Goal: Information Seeking & Learning: Check status

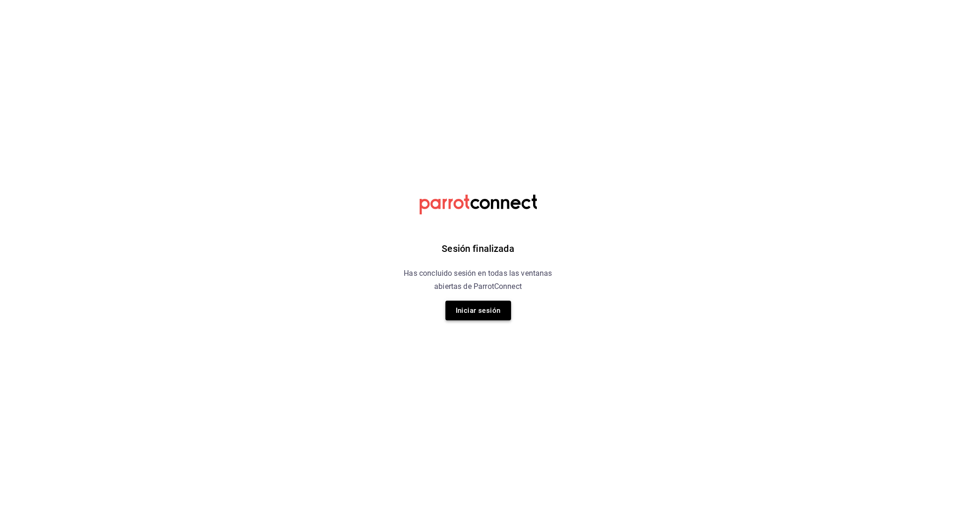
click at [472, 308] on button "Iniciar sesión" at bounding box center [478, 310] width 66 height 20
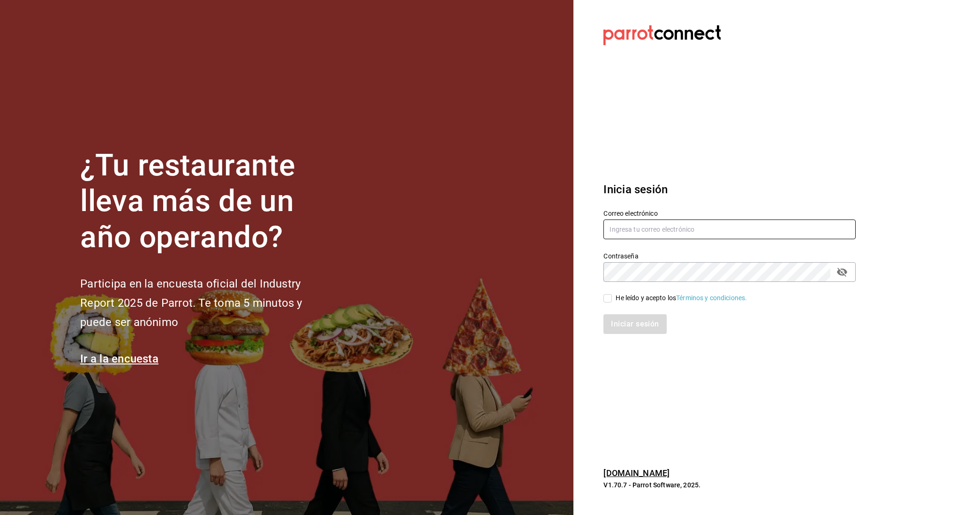
click at [621, 232] on input "text" at bounding box center [729, 229] width 252 height 20
type input "linmarcelo1982@gmail.com"
click at [608, 299] on input "He leído y acepto los Términos y condiciones." at bounding box center [607, 298] width 8 height 8
checkbox input "true"
click at [625, 325] on button "Iniciar sesión" at bounding box center [635, 324] width 64 height 20
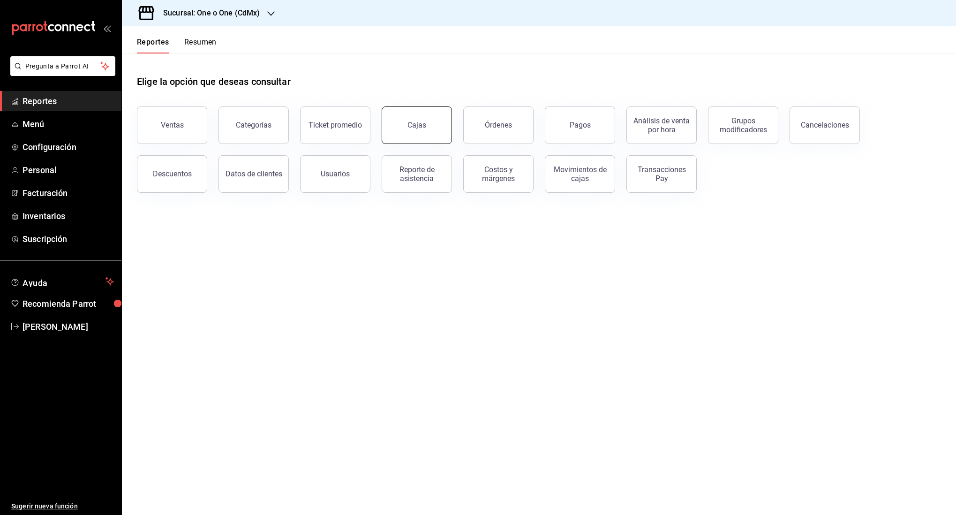
click at [411, 129] on div "Cajas" at bounding box center [416, 125] width 19 height 11
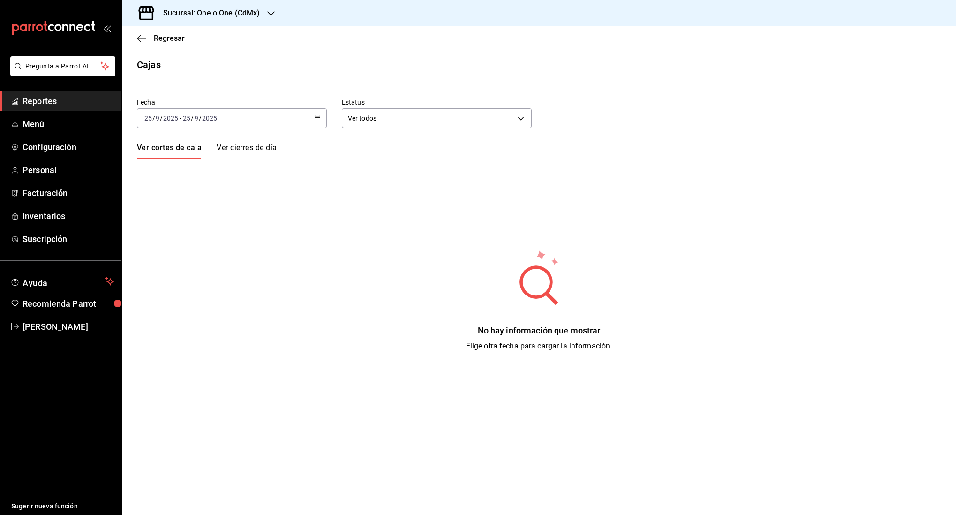
click at [295, 122] on div "[DATE] [DATE] - [DATE] [DATE]" at bounding box center [232, 118] width 190 height 20
click at [195, 256] on span "Rango de fechas" at bounding box center [181, 252] width 73 height 10
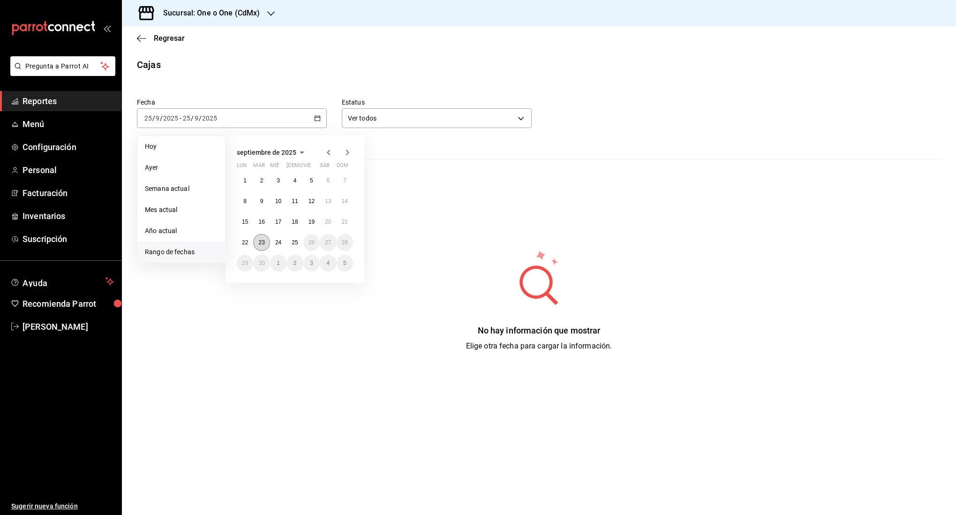
click at [257, 242] on button "23" at bounding box center [261, 242] width 16 height 17
click at [256, 242] on button "23" at bounding box center [261, 242] width 16 height 17
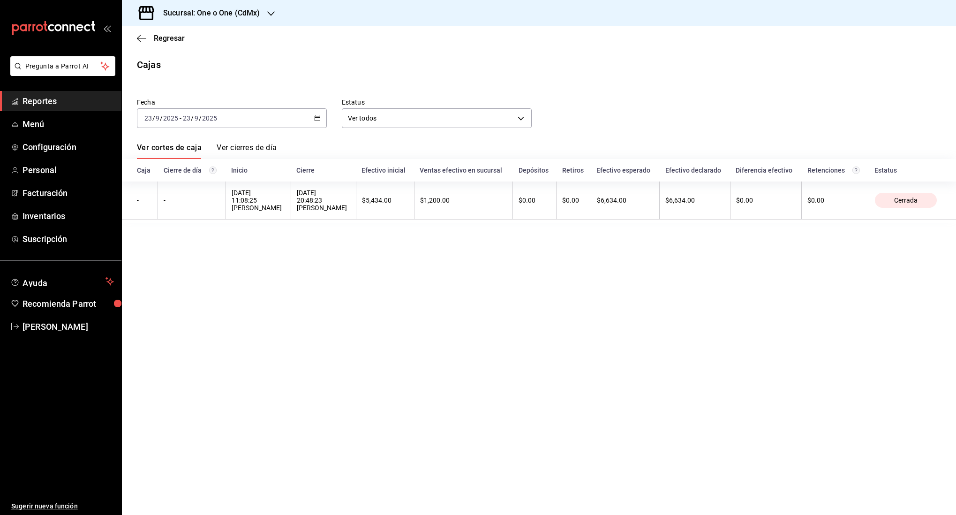
click at [260, 113] on div "[DATE] [DATE] - [DATE] [DATE]" at bounding box center [232, 118] width 190 height 20
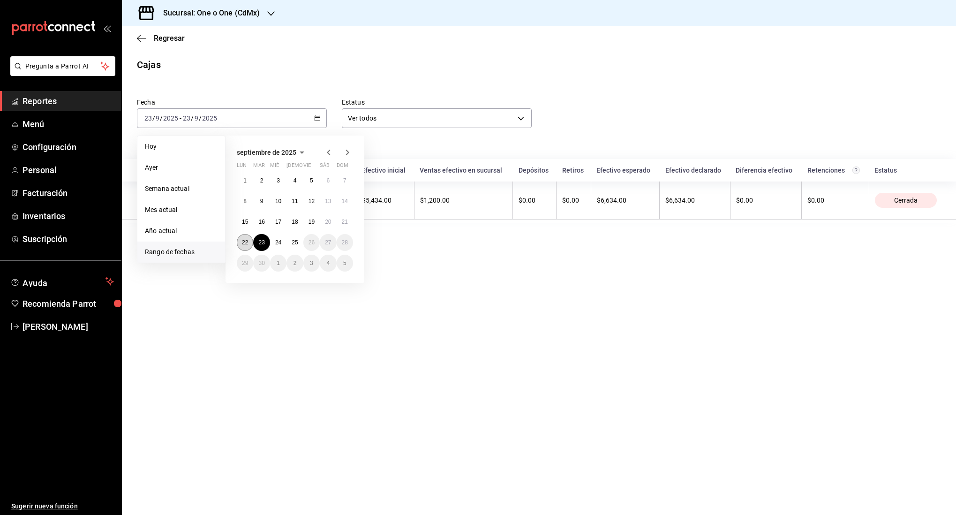
click at [248, 240] on abbr "22" at bounding box center [245, 242] width 6 height 7
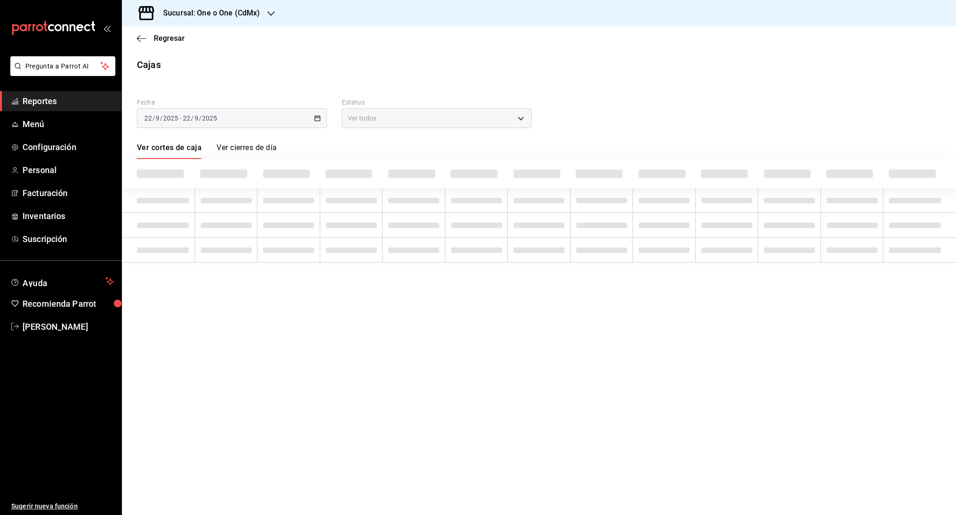
click at [248, 240] on td at bounding box center [226, 250] width 63 height 25
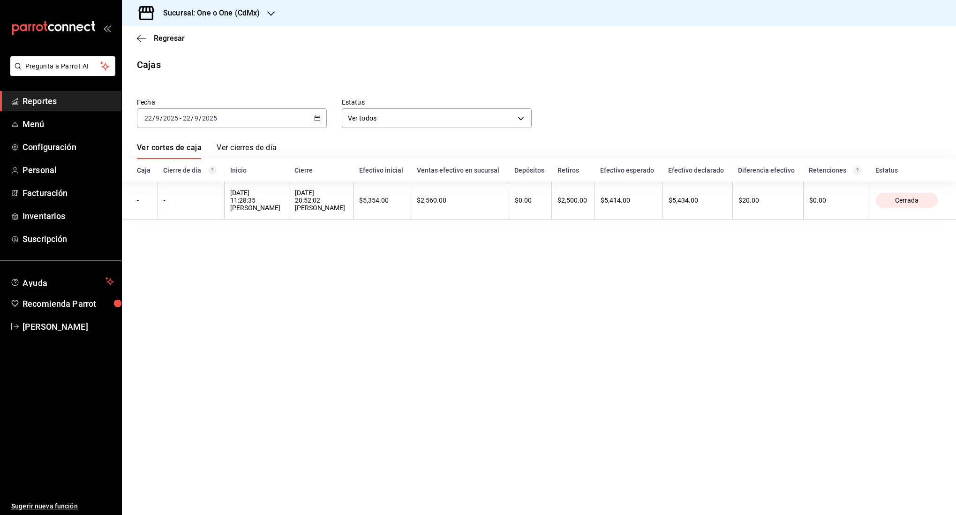
click at [232, 114] on div "[DATE] [DATE] - [DATE] [DATE]" at bounding box center [232, 118] width 190 height 20
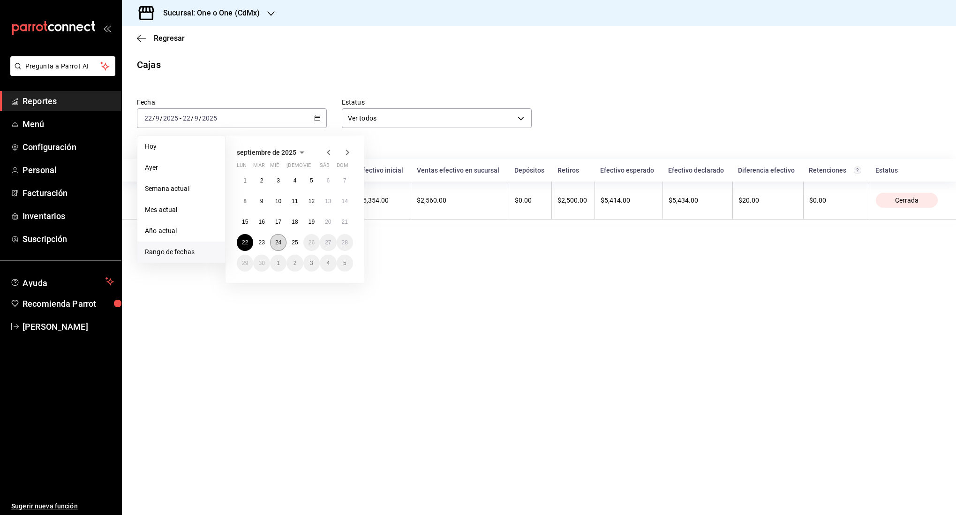
click at [283, 243] on button "24" at bounding box center [278, 242] width 16 height 17
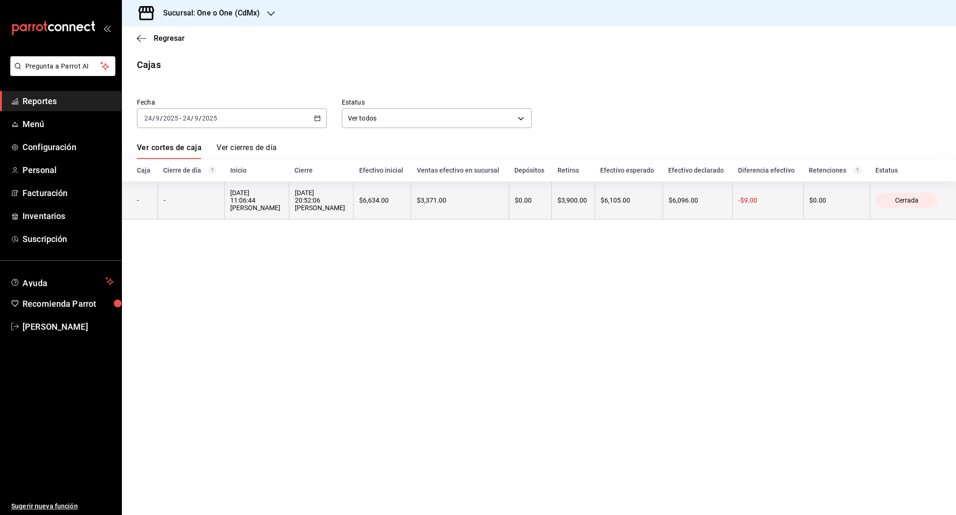
click at [386, 208] on th "$6,634.00" at bounding box center [382, 200] width 58 height 38
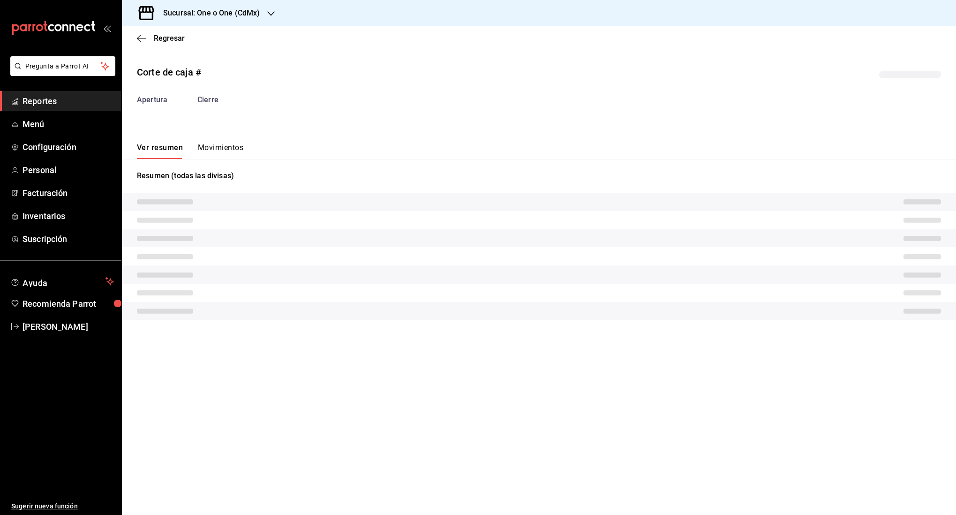
click at [218, 150] on button "Movimientos" at bounding box center [220, 151] width 45 height 16
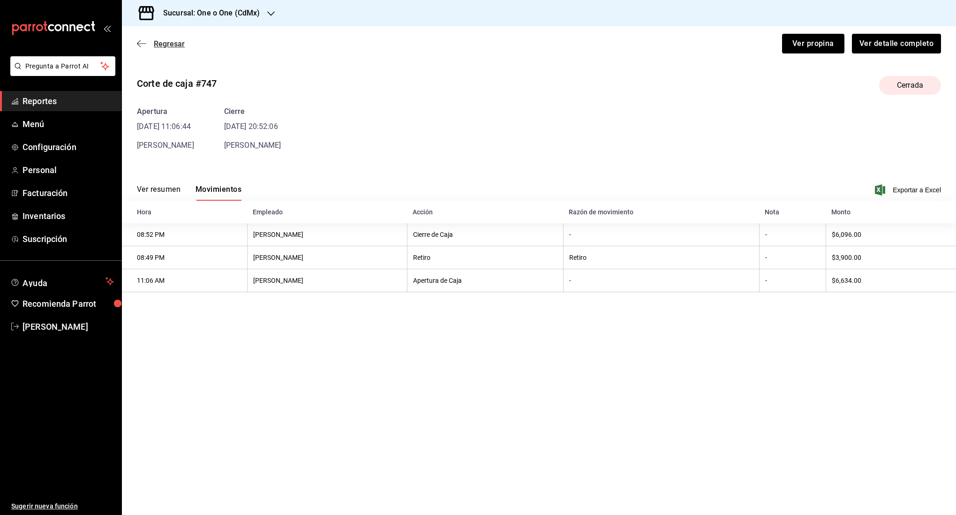
click at [144, 45] on icon "button" at bounding box center [141, 43] width 9 height 8
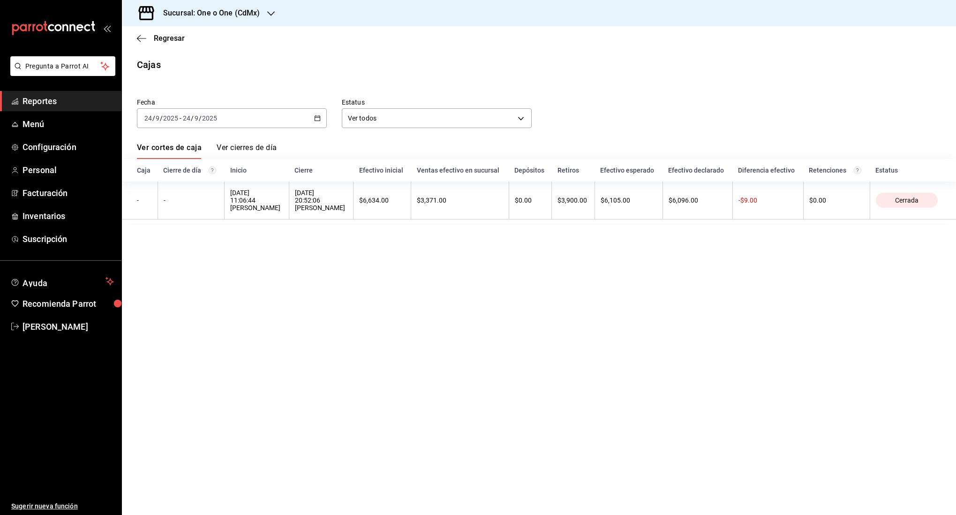
click at [237, 121] on div "[DATE] [DATE] - [DATE] [DATE]" at bounding box center [232, 118] width 190 height 20
click at [188, 252] on span "Rango de fechas" at bounding box center [181, 252] width 73 height 10
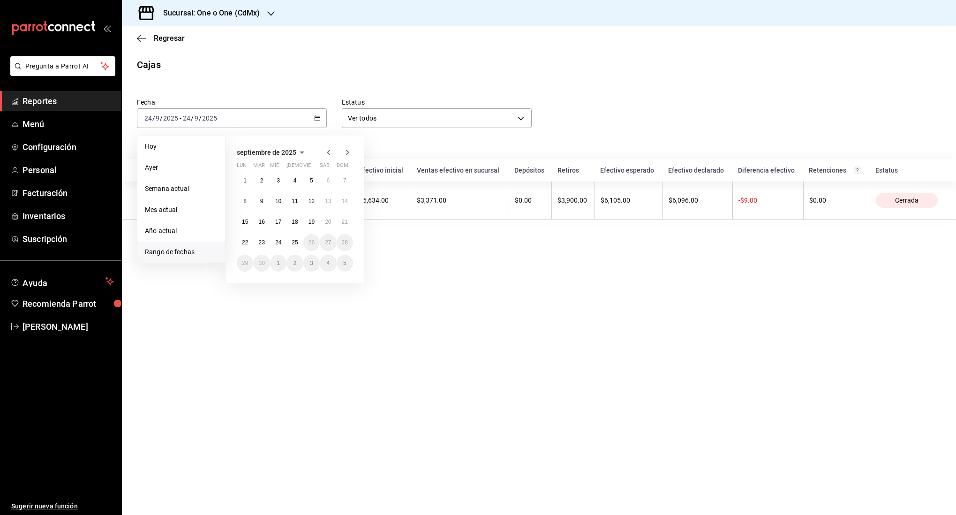
click at [188, 252] on span "Rango de fechas" at bounding box center [181, 252] width 73 height 10
click at [260, 247] on button "23" at bounding box center [261, 242] width 16 height 17
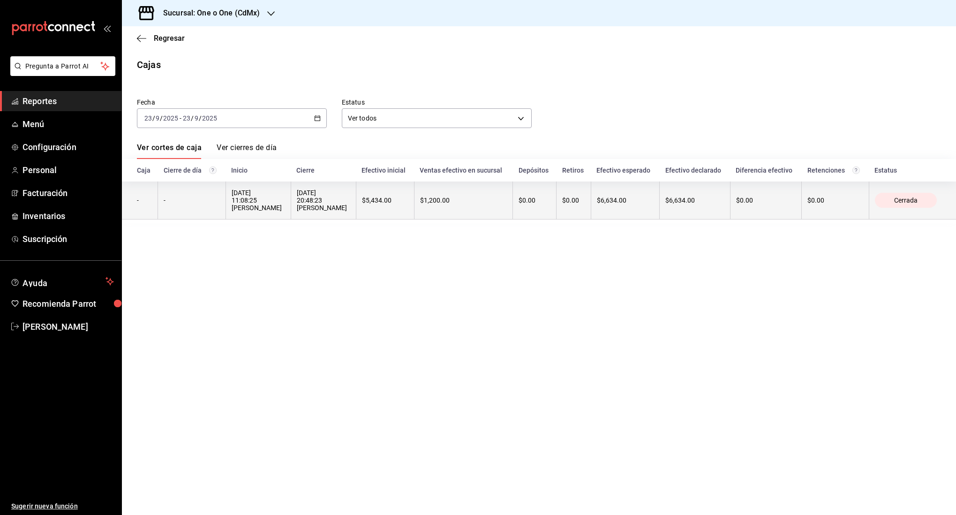
click at [306, 201] on div "[DATE] 20:48:23 [PERSON_NAME]" at bounding box center [323, 200] width 53 height 22
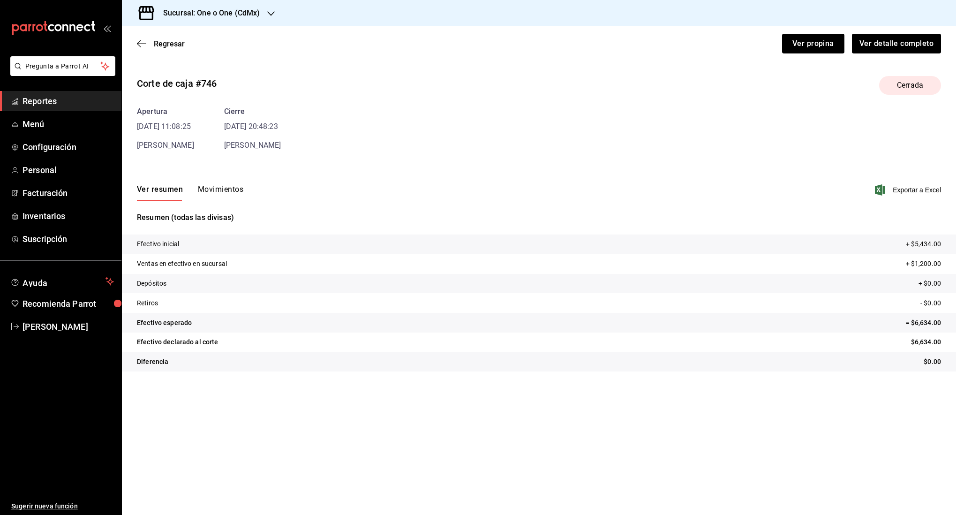
click at [225, 193] on button "Movimientos" at bounding box center [220, 193] width 45 height 16
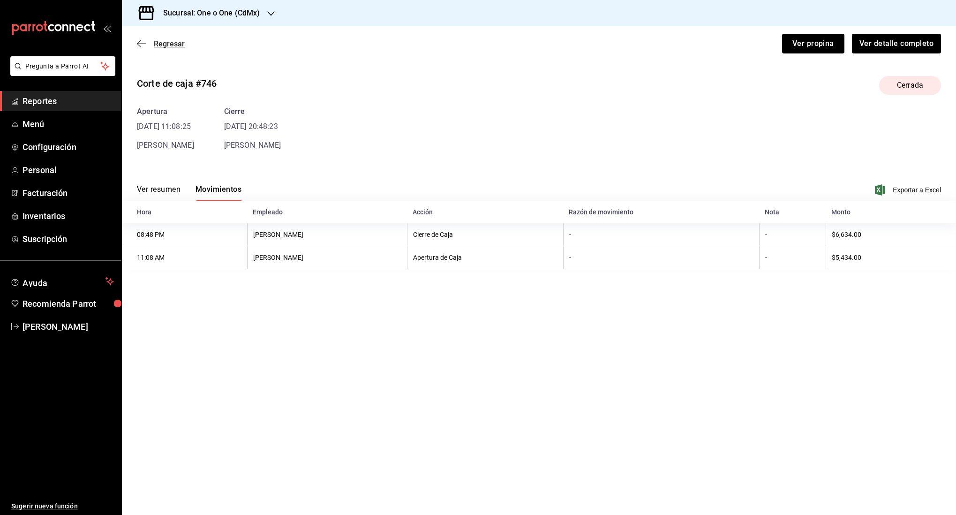
click at [143, 43] on icon "button" at bounding box center [141, 43] width 9 height 0
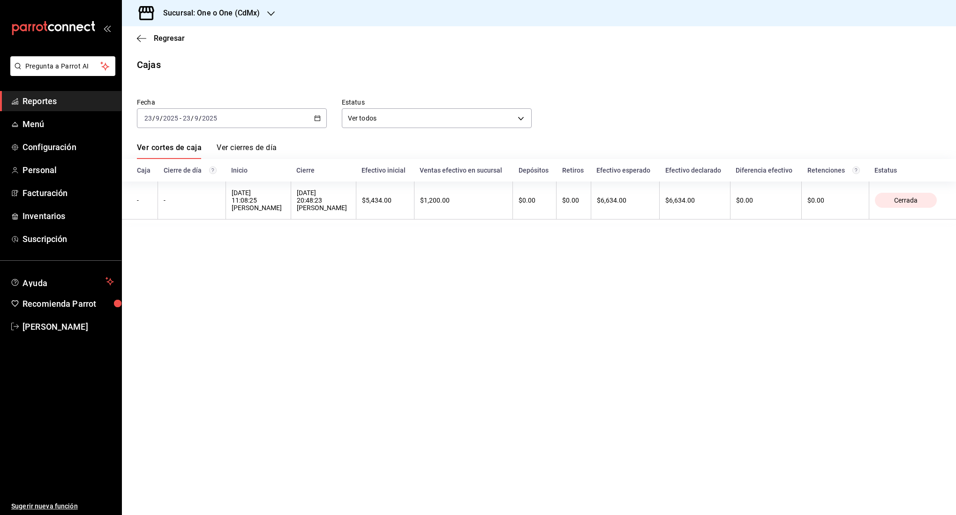
click at [221, 124] on div "[DATE] [DATE] - [DATE] [DATE]" at bounding box center [232, 118] width 190 height 20
click at [179, 249] on span "Rango de fechas" at bounding box center [181, 252] width 73 height 10
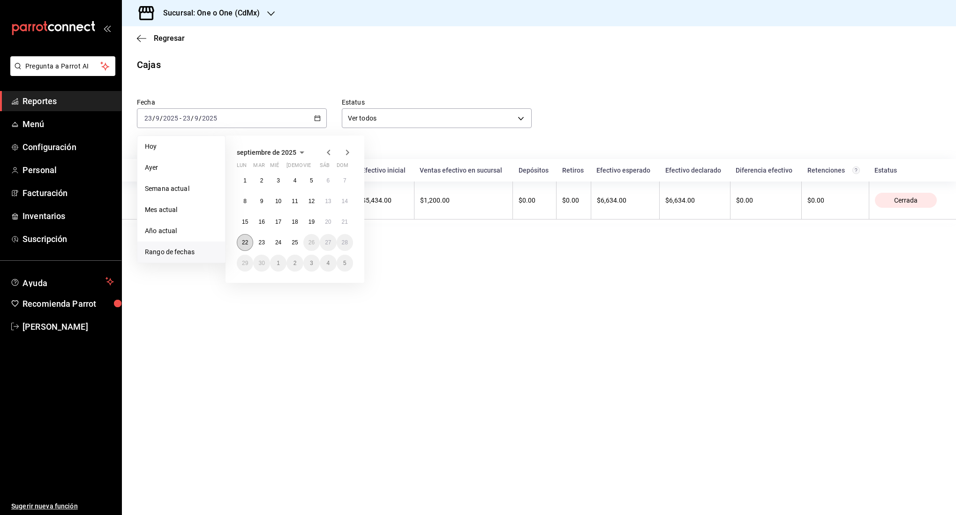
click at [244, 245] on abbr "22" at bounding box center [245, 242] width 6 height 7
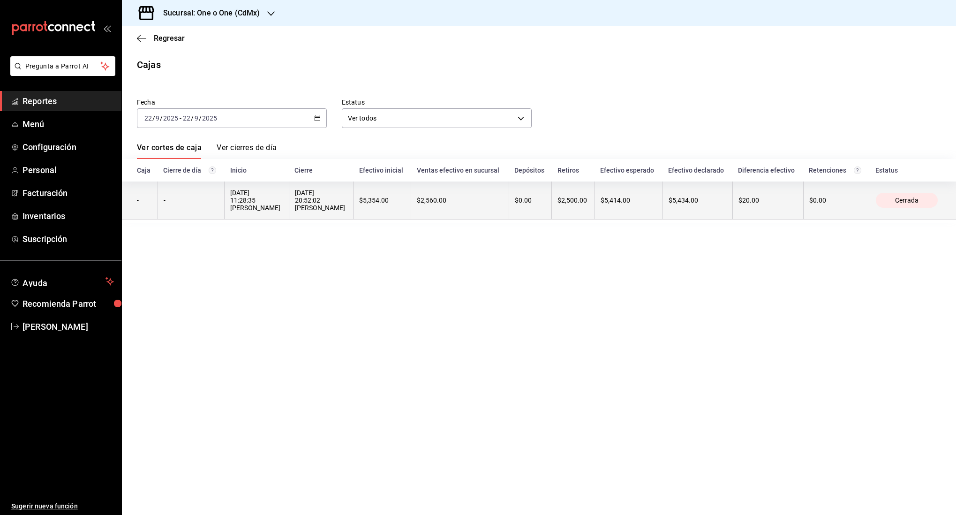
click at [289, 198] on th "[DATE] 20:52:02 [PERSON_NAME]" at bounding box center [321, 200] width 65 height 38
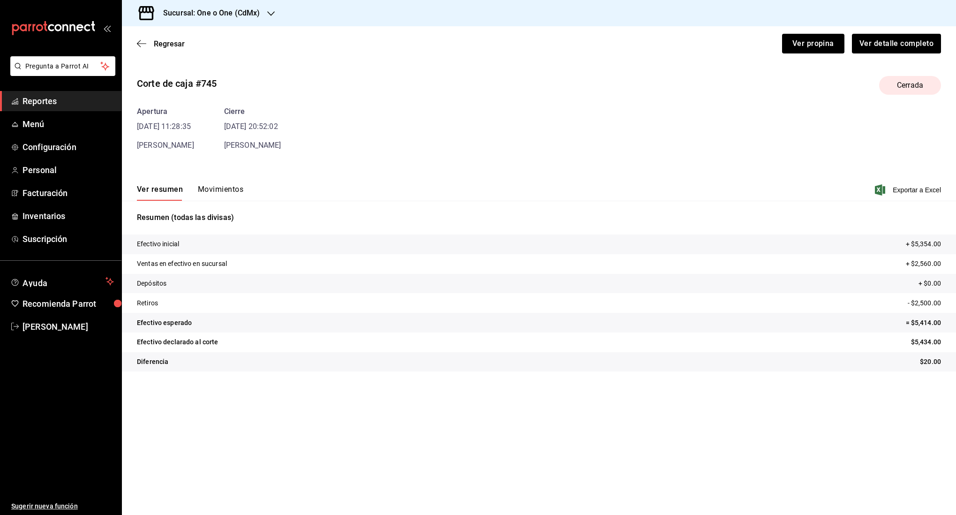
click at [224, 189] on button "Movimientos" at bounding box center [220, 193] width 45 height 16
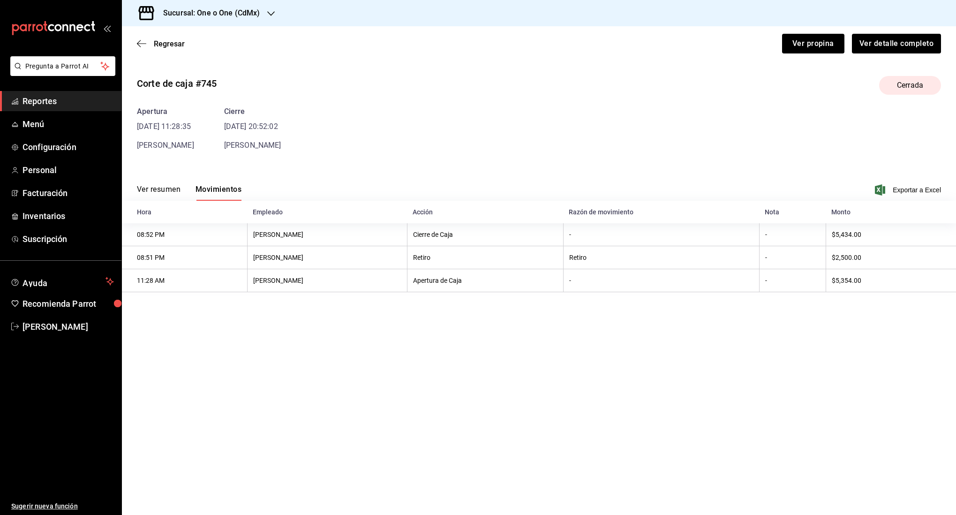
click at [179, 16] on h3 "Sucursal: One o One (CdMx)" at bounding box center [208, 12] width 104 height 11
click at [165, 65] on span "101 Roma Norte (CDMX)" at bounding box center [166, 62] width 74 height 10
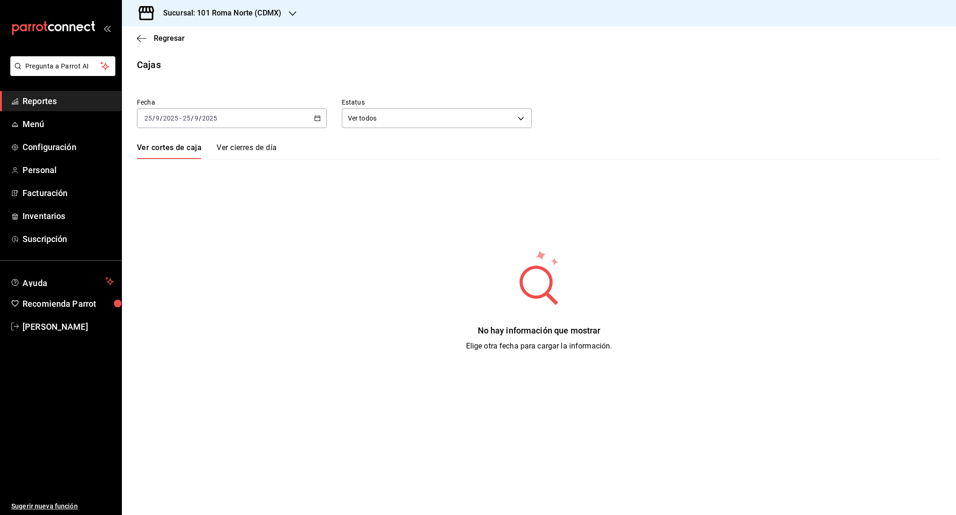
click at [284, 115] on div "[DATE] [DATE] - [DATE] [DATE]" at bounding box center [232, 118] width 190 height 20
click at [166, 257] on li "Rango de fechas" at bounding box center [181, 251] width 88 height 21
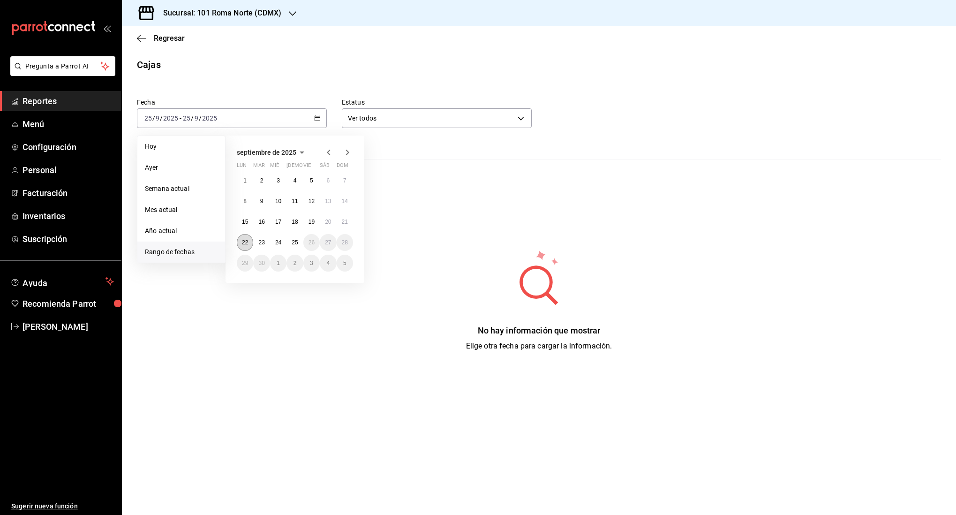
click at [243, 246] on button "22" at bounding box center [245, 242] width 16 height 17
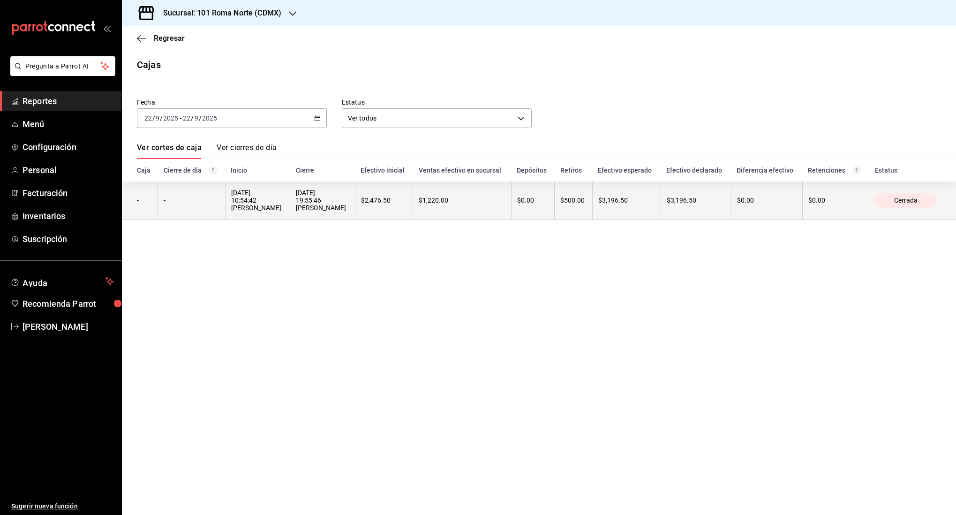
click at [440, 204] on div "$1,220.00" at bounding box center [462, 199] width 87 height 7
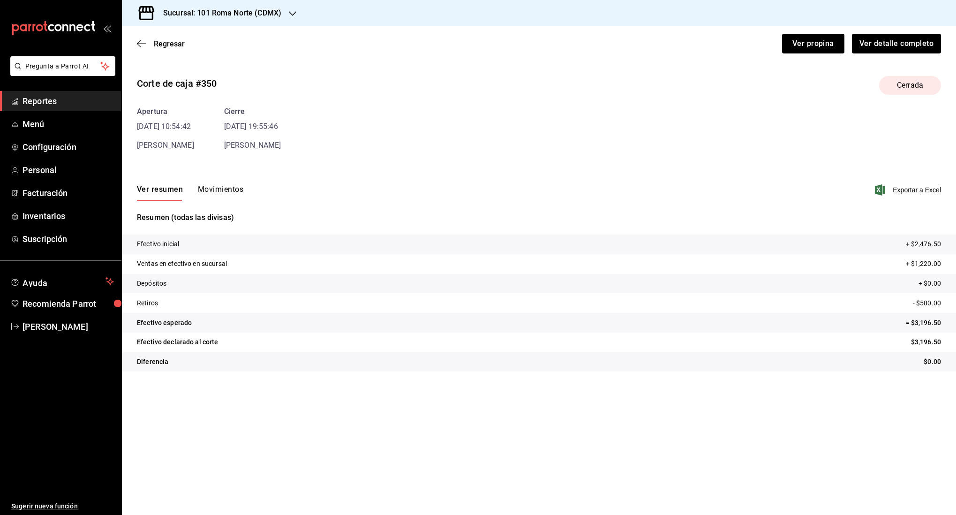
click at [225, 189] on button "Movimientos" at bounding box center [220, 193] width 45 height 16
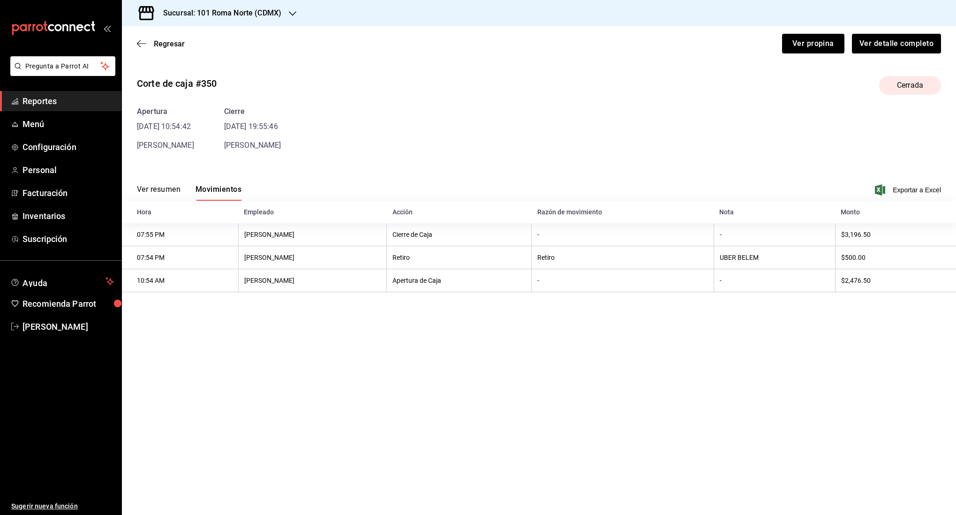
click at [144, 48] on div "Regresar Ver propina Ver detalle completo" at bounding box center [539, 43] width 834 height 35
click at [143, 45] on icon "button" at bounding box center [141, 43] width 9 height 8
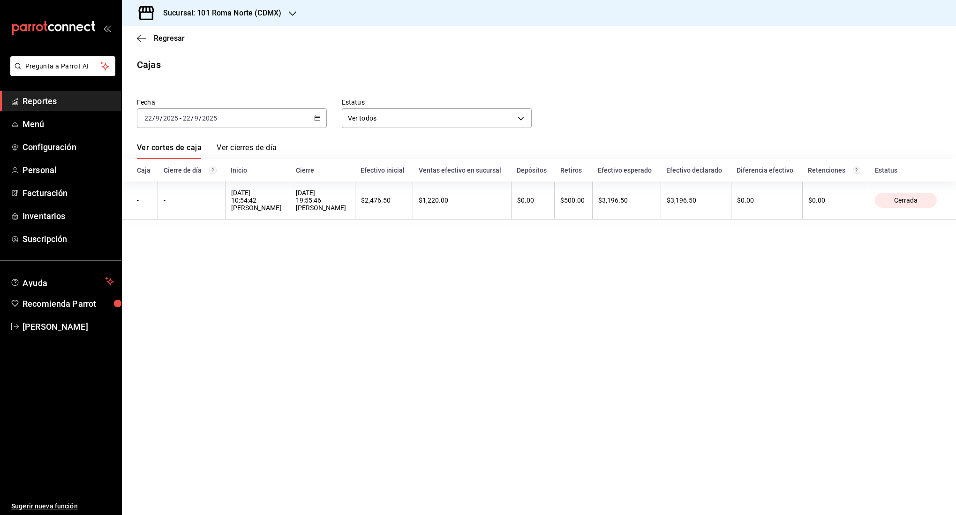
click at [227, 116] on div "[DATE] [DATE] - [DATE] [DATE]" at bounding box center [232, 118] width 190 height 20
click at [183, 250] on span "Rango de fechas" at bounding box center [181, 252] width 73 height 10
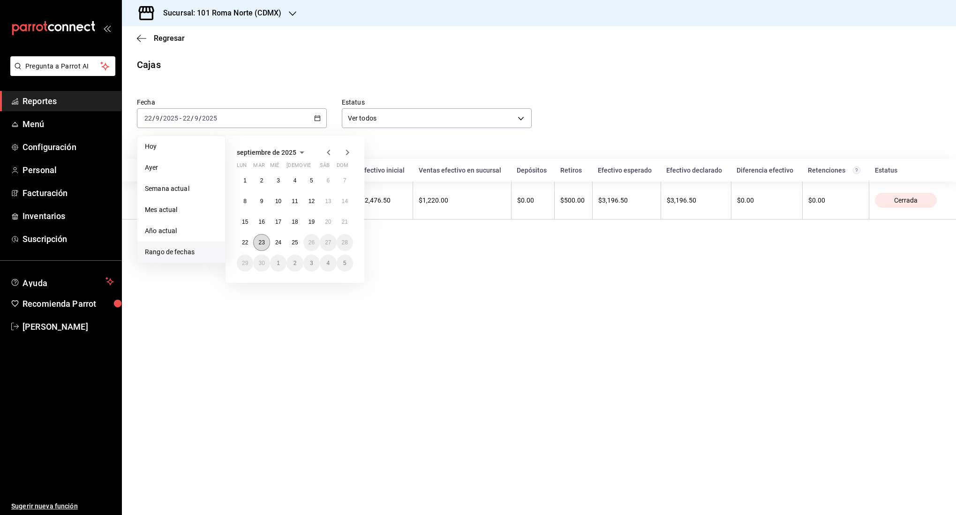
click at [264, 245] on abbr "23" at bounding box center [261, 242] width 6 height 7
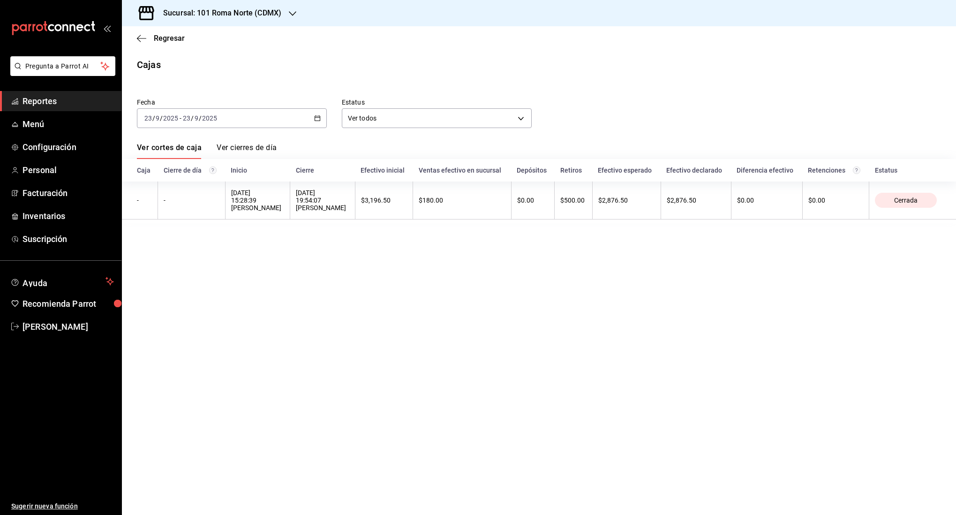
click at [270, 120] on div "[DATE] [DATE] - [DATE] [DATE]" at bounding box center [232, 118] width 190 height 20
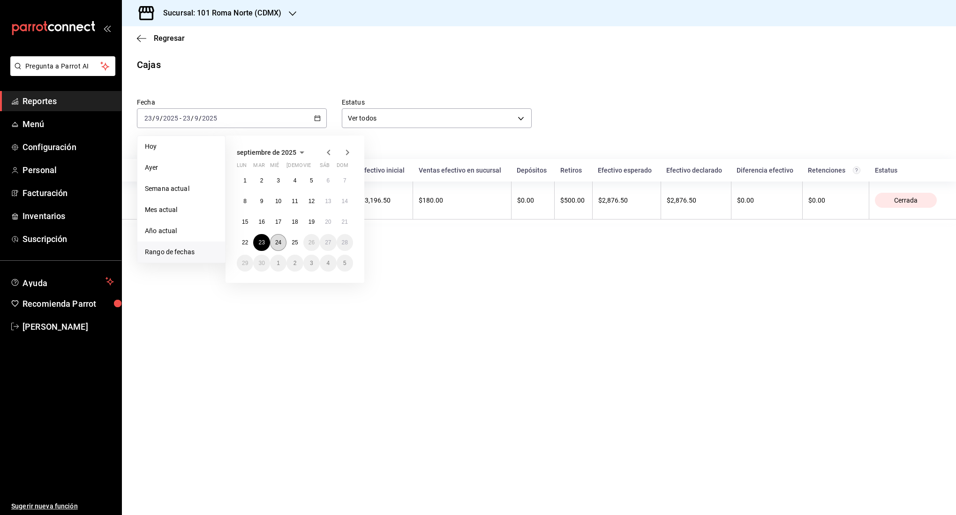
click at [279, 243] on abbr "24" at bounding box center [278, 242] width 6 height 7
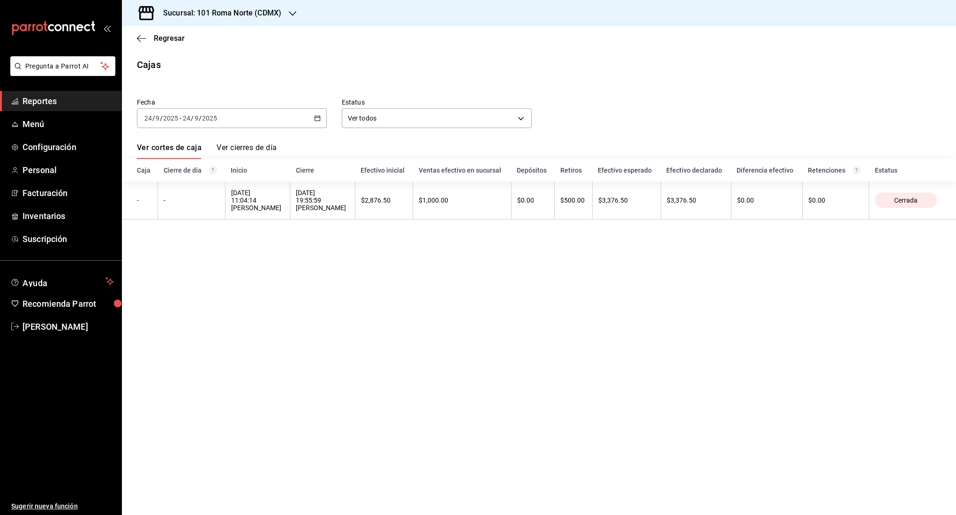
click at [237, 117] on div "[DATE] [DATE] - [DATE] [DATE]" at bounding box center [232, 118] width 190 height 20
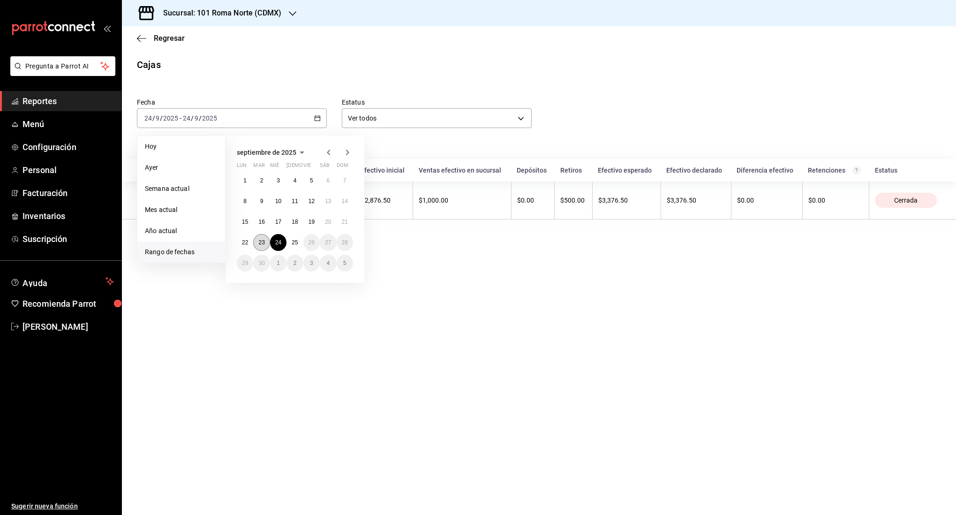
click at [261, 242] on abbr "23" at bounding box center [261, 242] width 6 height 7
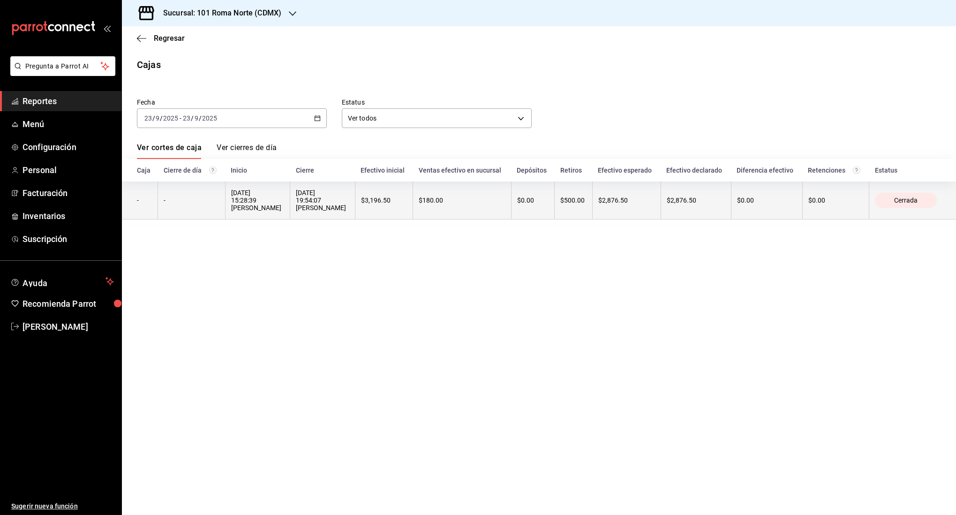
click at [397, 195] on th "$3,196.50" at bounding box center [384, 200] width 58 height 38
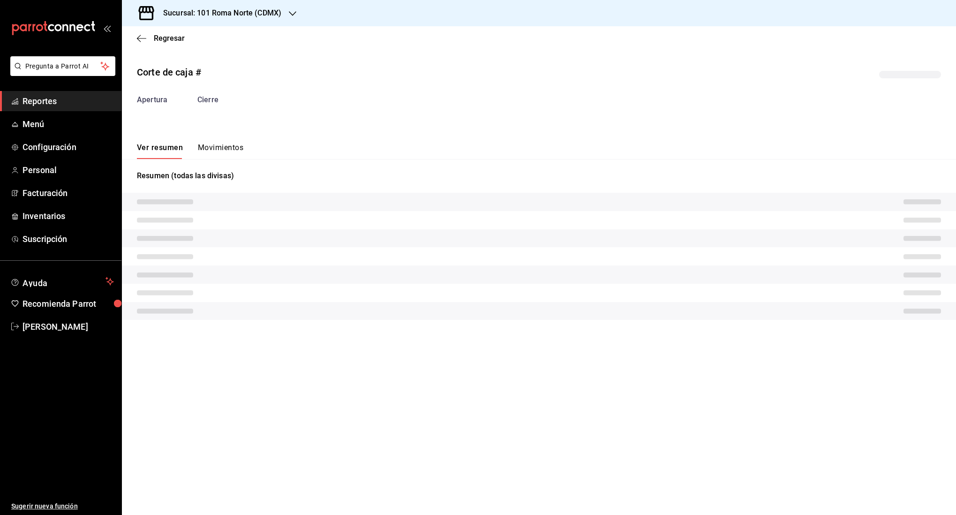
click at [397, 195] on tr at bounding box center [539, 202] width 834 height 18
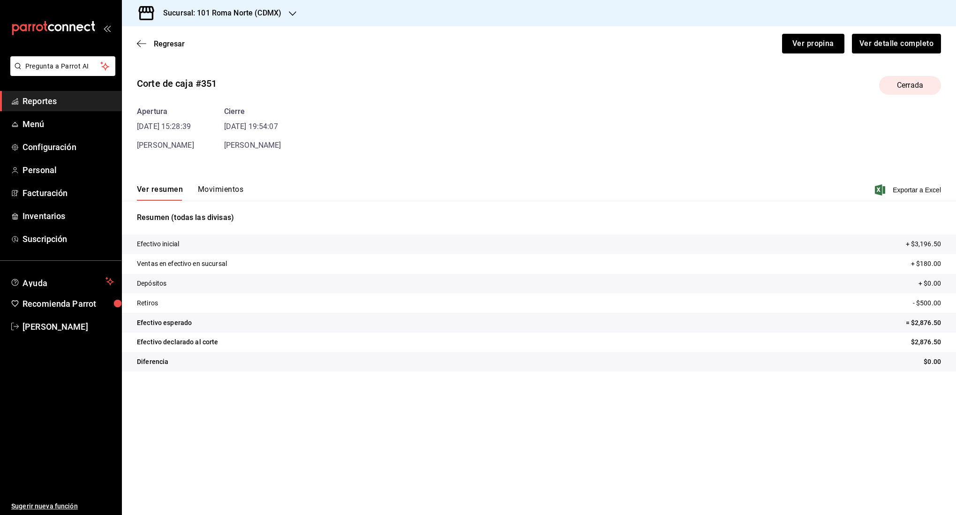
click at [234, 187] on button "Movimientos" at bounding box center [220, 193] width 45 height 16
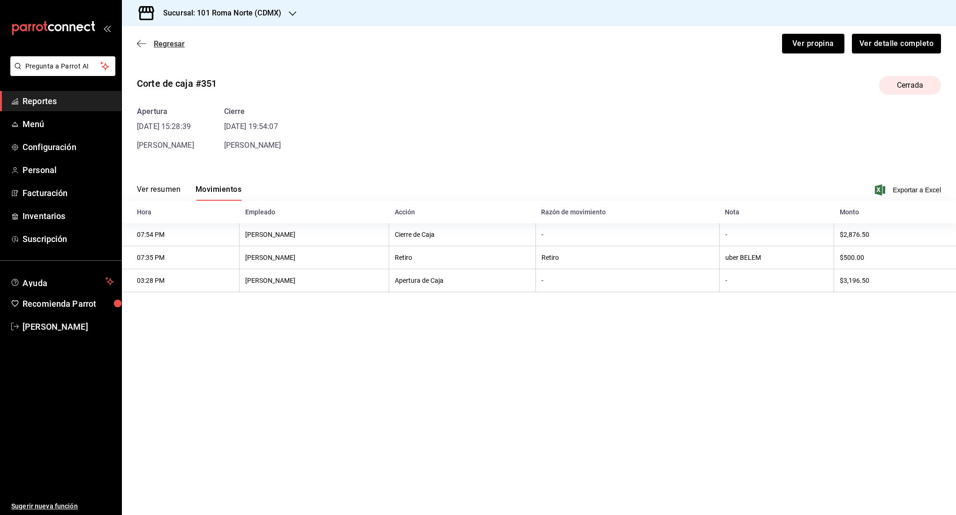
click at [139, 43] on icon "button" at bounding box center [141, 43] width 9 height 0
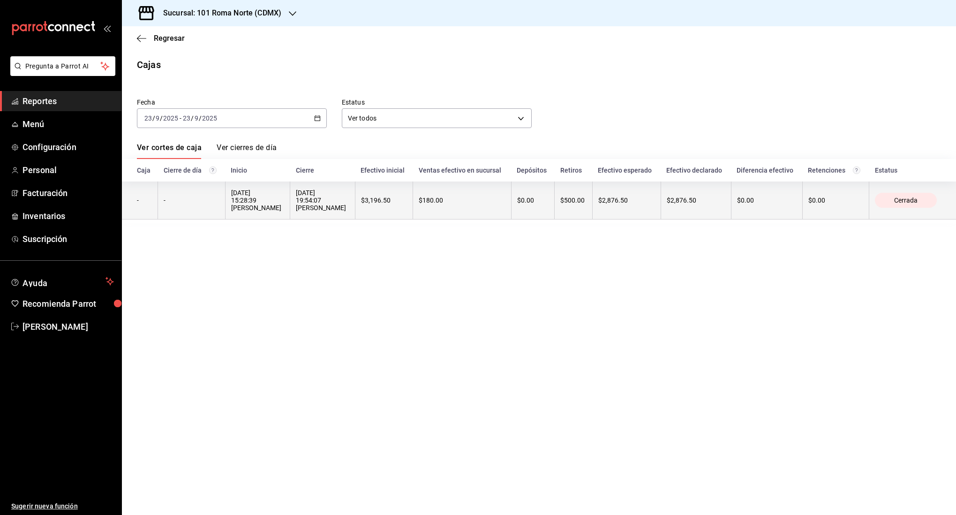
click at [286, 199] on th "[DATE] 15:28:39 [PERSON_NAME]" at bounding box center [257, 200] width 65 height 38
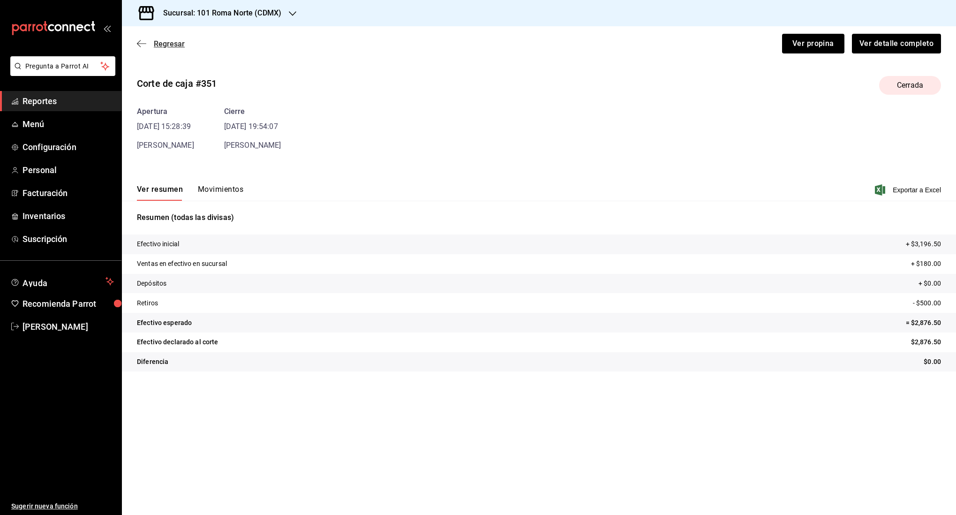
click at [140, 46] on icon "button" at bounding box center [139, 43] width 4 height 7
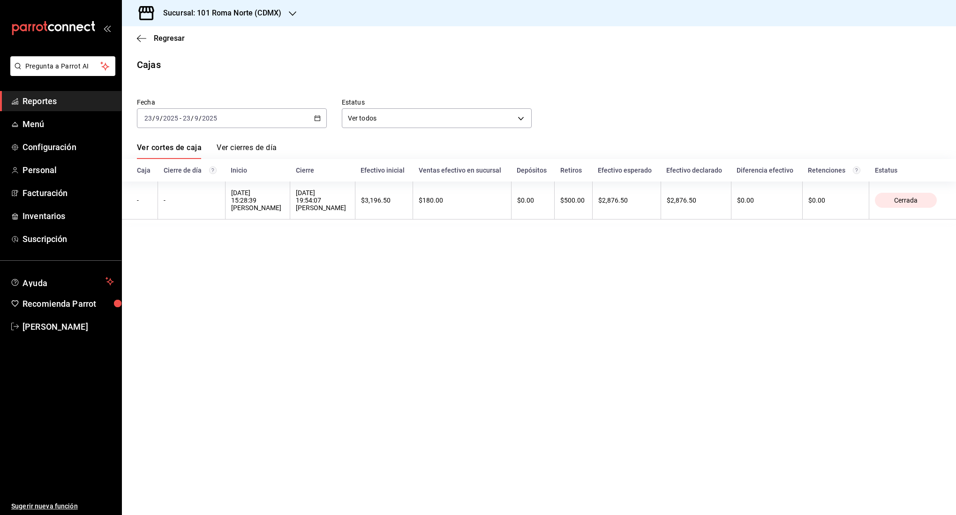
click at [252, 121] on div "[DATE] [DATE] - [DATE] [DATE]" at bounding box center [232, 118] width 190 height 20
click at [199, 249] on span "Rango de fechas" at bounding box center [181, 252] width 73 height 10
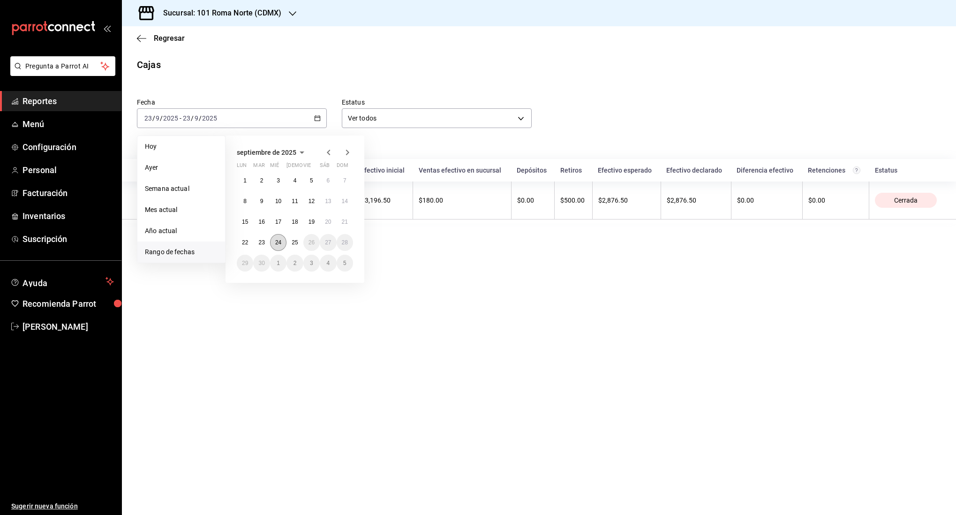
click at [281, 243] on abbr "24" at bounding box center [278, 242] width 6 height 7
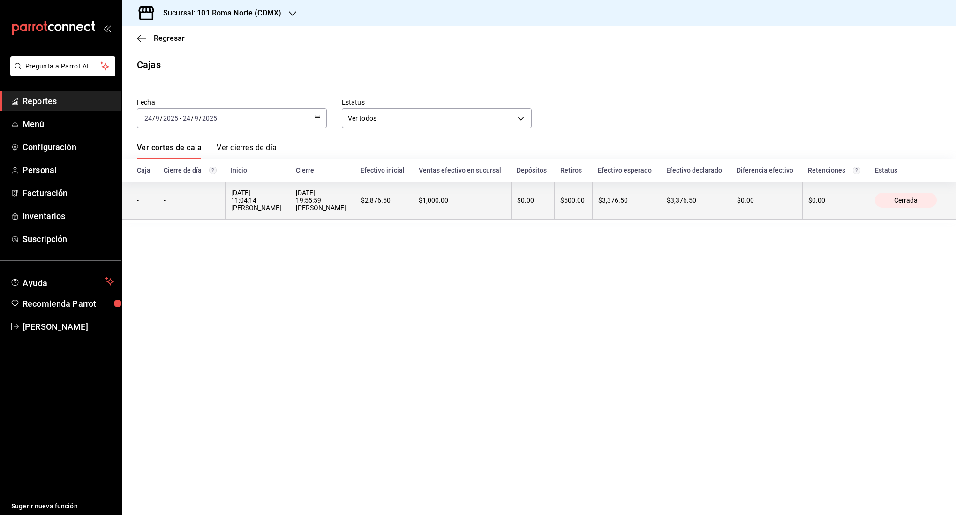
click at [319, 207] on div "[DATE] 19:55:59 [PERSON_NAME]" at bounding box center [322, 200] width 53 height 22
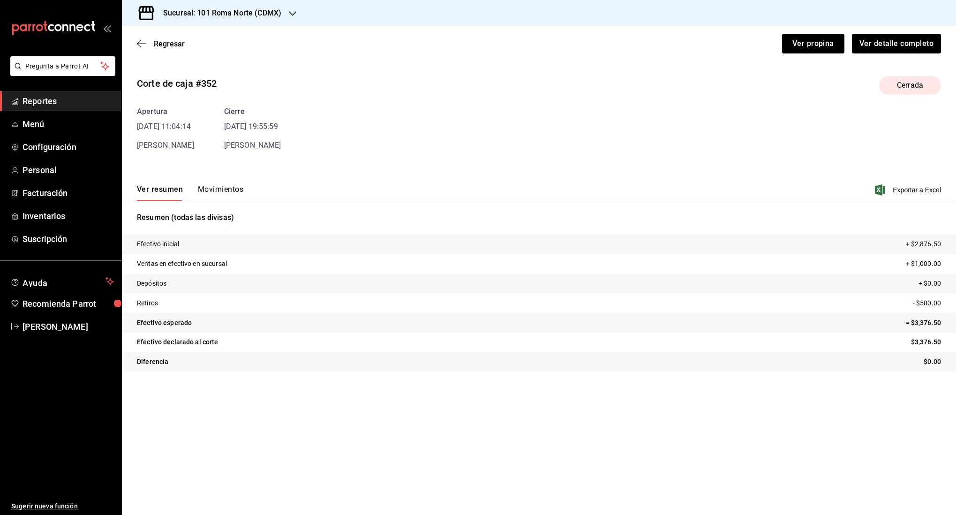
click at [233, 188] on button "Movimientos" at bounding box center [220, 193] width 45 height 16
